Goal: Task Accomplishment & Management: Use online tool/utility

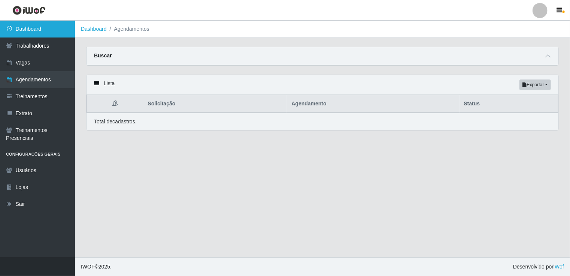
click at [38, 32] on link "Dashboard" at bounding box center [37, 29] width 75 height 17
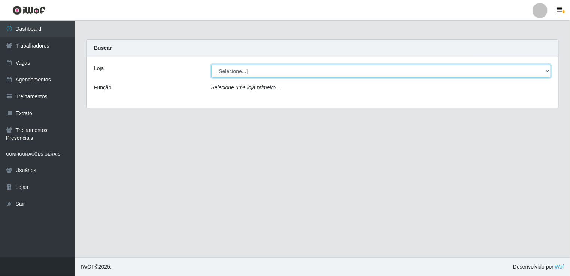
click at [545, 72] on select "[Selecione...] [GEOGRAPHIC_DATA] - Shopping [GEOGRAPHIC_DATA]" at bounding box center [381, 70] width 340 height 13
select select "424"
click at [211, 64] on select "[Selecione...] [GEOGRAPHIC_DATA] - Shopping [GEOGRAPHIC_DATA]" at bounding box center [381, 70] width 340 height 13
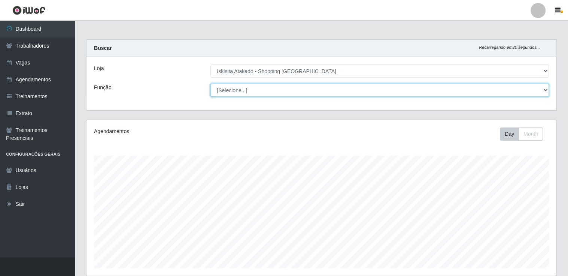
click at [546, 90] on select "[Selecione...] Auxiliar de Estacionamento Auxiliar de Estacionamento + Auxiliar…" at bounding box center [379, 90] width 339 height 13
select select "121"
click at [210, 84] on select "[Selecione...] Auxiliar de Estacionamento Auxiliar de Estacionamento + Auxiliar…" at bounding box center [379, 90] width 339 height 13
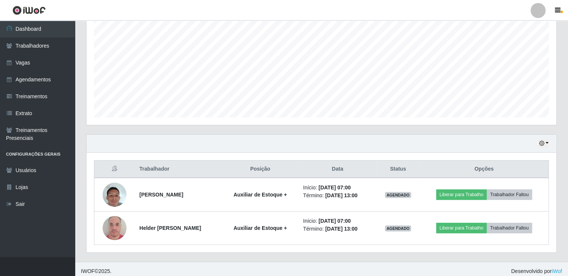
scroll to position [154, 0]
